Goal: Information Seeking & Learning: Learn about a topic

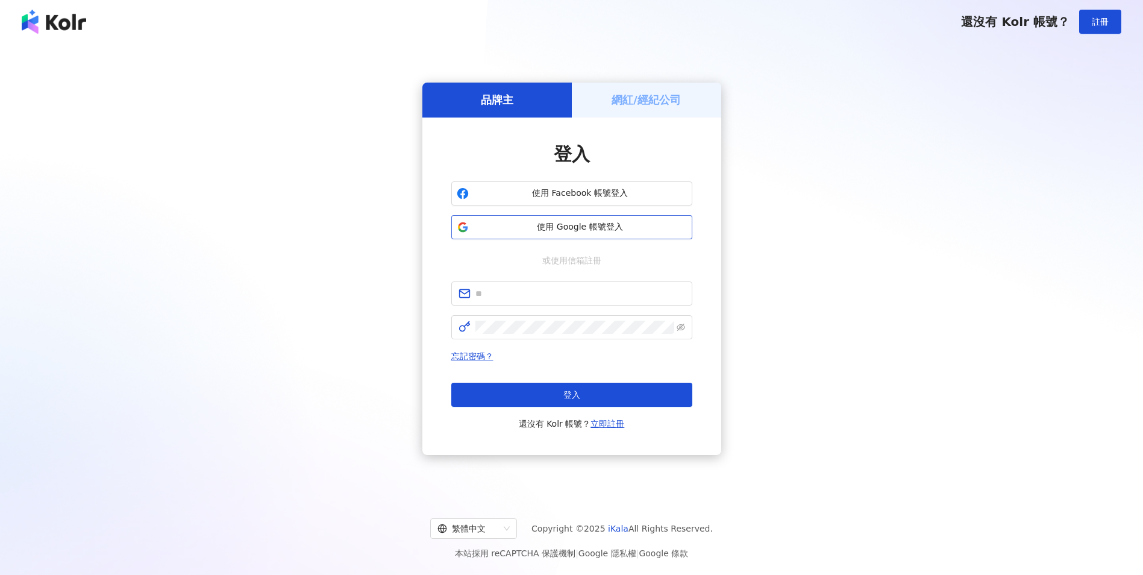
click at [574, 224] on span "使用 Google 帳號登入" at bounding box center [580, 227] width 213 height 12
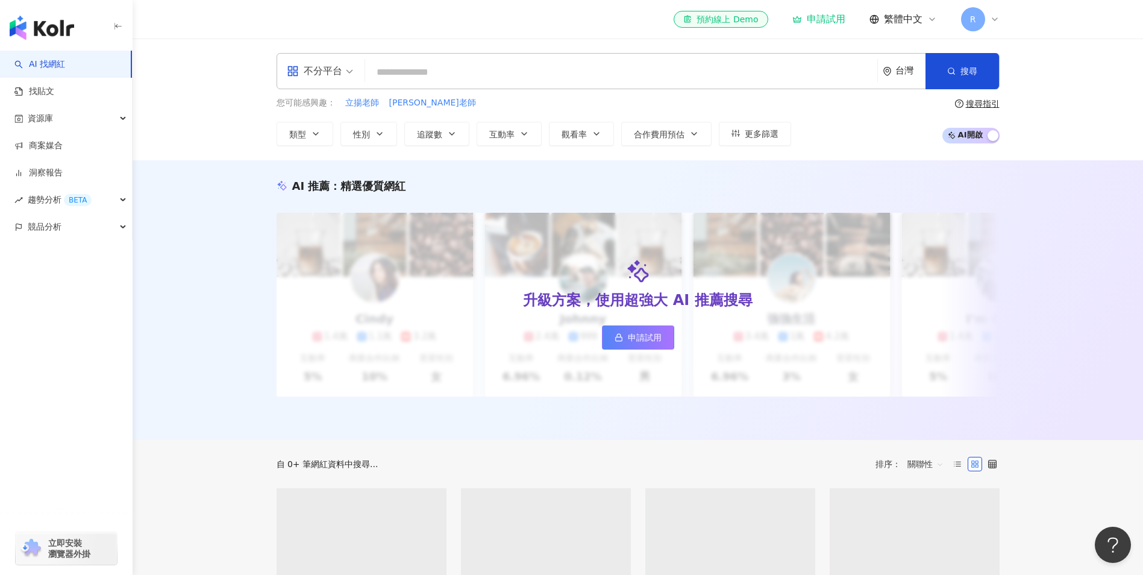
paste input "******"
type input "******"
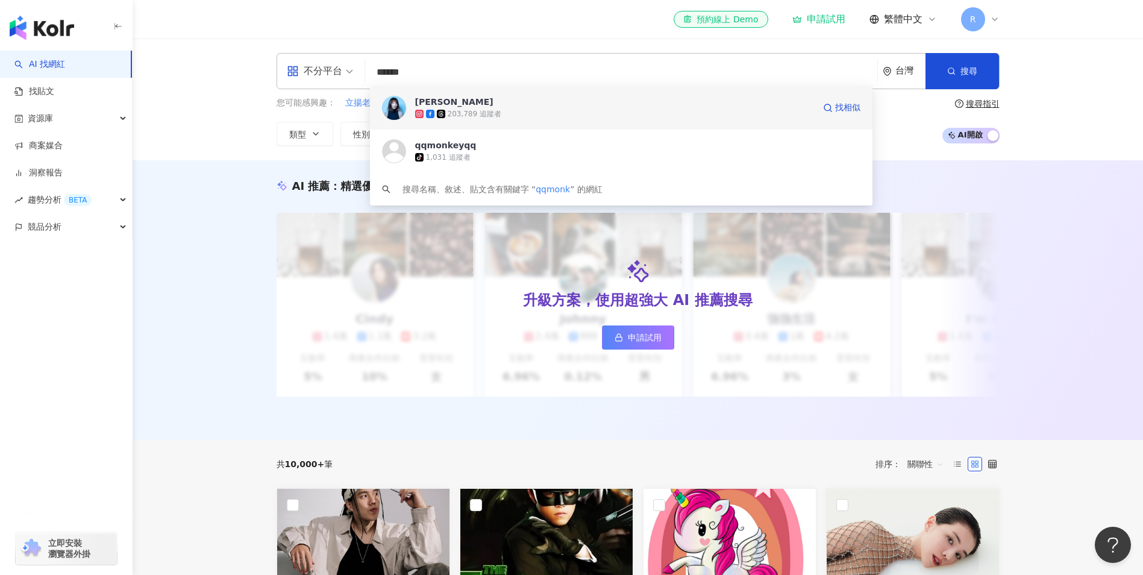
click at [472, 105] on span "[PERSON_NAME]" at bounding box center [614, 102] width 399 height 12
